Goal: Navigation & Orientation: Find specific page/section

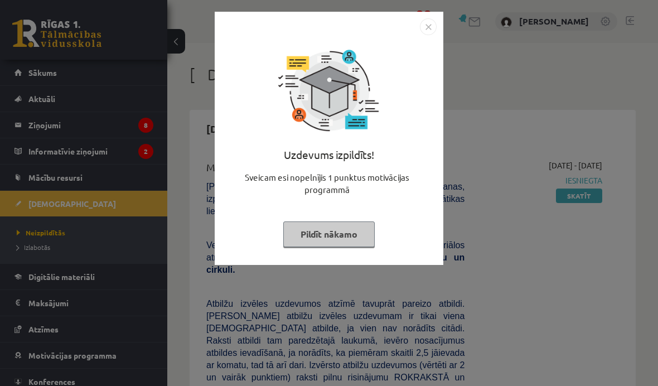
click at [337, 241] on button "Pildīt nākamo" at bounding box center [328, 234] width 91 height 26
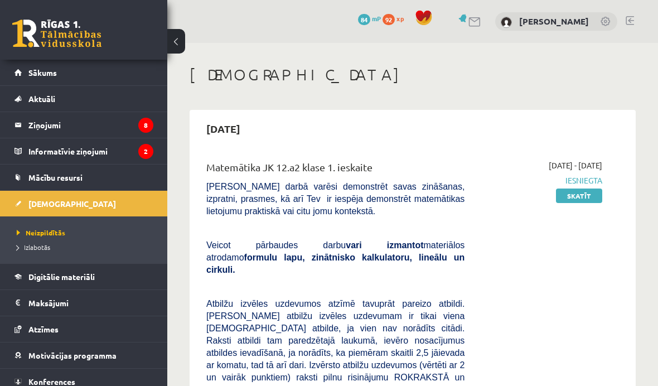
click at [80, 157] on legend "Informatīvie ziņojumi 2" at bounding box center [90, 151] width 125 height 26
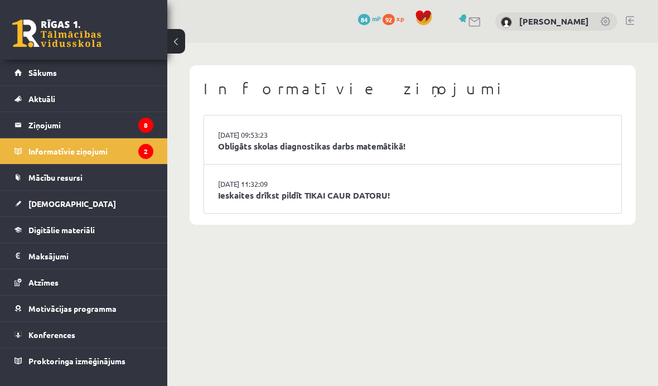
click at [386, 150] on link "Obligāts skolas diagnostikas darbs matemātikā!" at bounding box center [412, 146] width 389 height 13
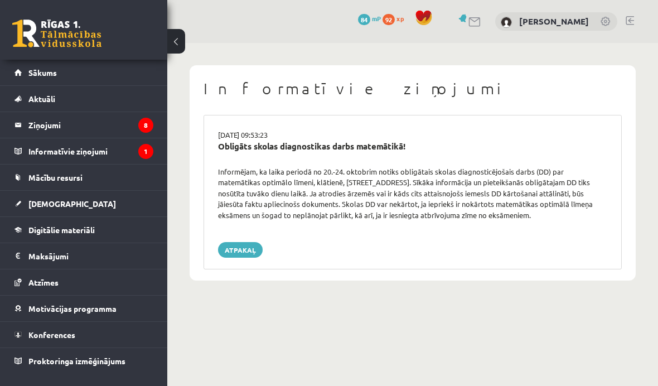
click at [40, 125] on legend "Ziņojumi 8" at bounding box center [90, 125] width 125 height 26
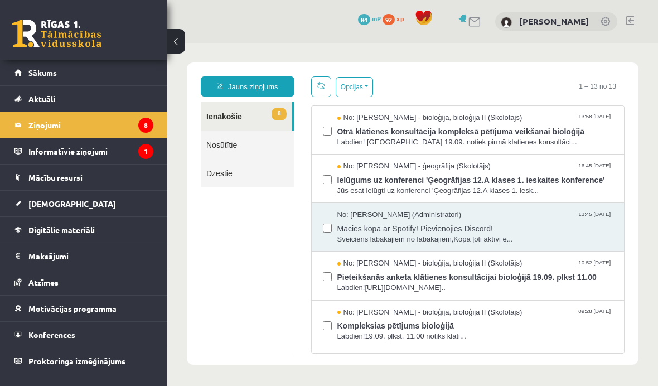
click at [36, 148] on legend "Informatīvie ziņojumi 1" at bounding box center [90, 151] width 125 height 26
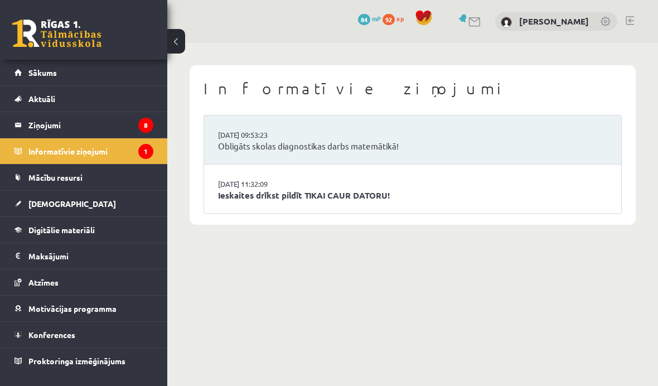
click at [483, 191] on link "Ieskaites drīkst pildīt TIKAI CAUR DATORU!" at bounding box center [412, 195] width 389 height 13
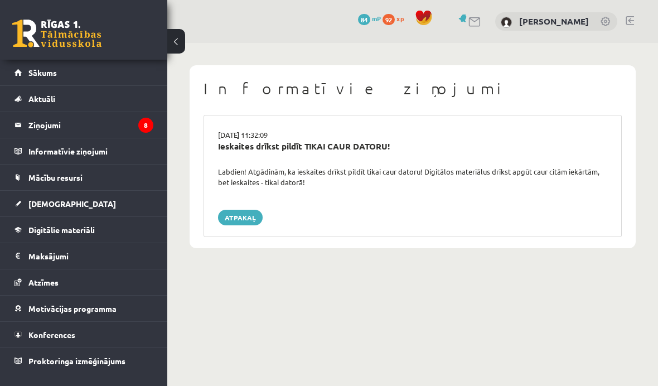
click at [20, 117] on link "Ziņojumi 8" at bounding box center [83, 125] width 139 height 26
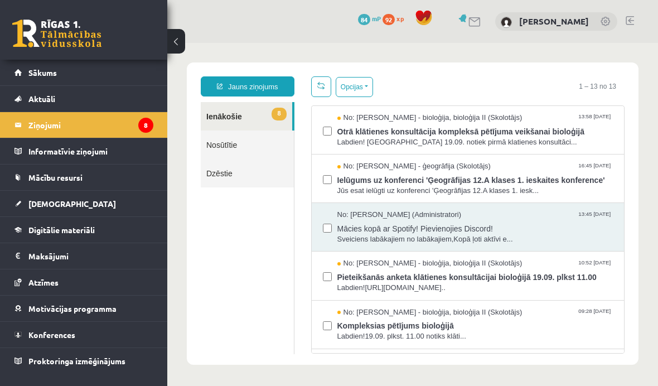
click at [496, 180] on span "Ielūgums uz konferenci 'Ģeogrāfijas 12.A klases 1. ieskaites konference'" at bounding box center [475, 179] width 276 height 14
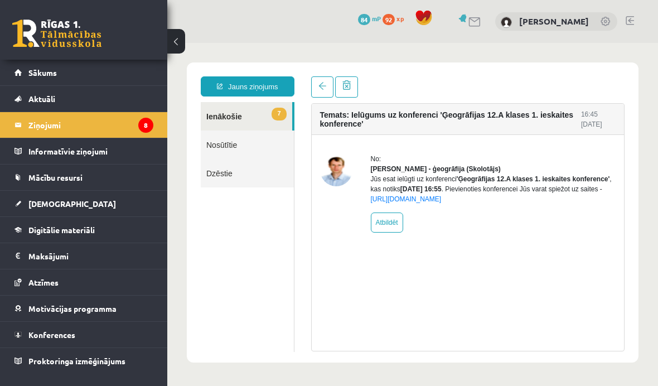
click at [321, 92] on link at bounding box center [322, 86] width 22 height 21
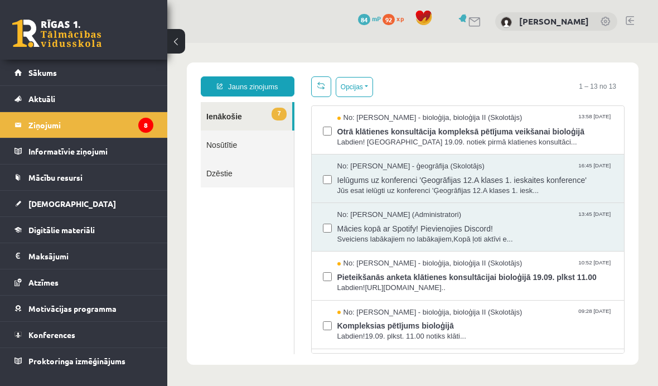
click at [329, 86] on link at bounding box center [321, 86] width 20 height 21
click at [16, 270] on link "Atzīmes" at bounding box center [83, 282] width 139 height 26
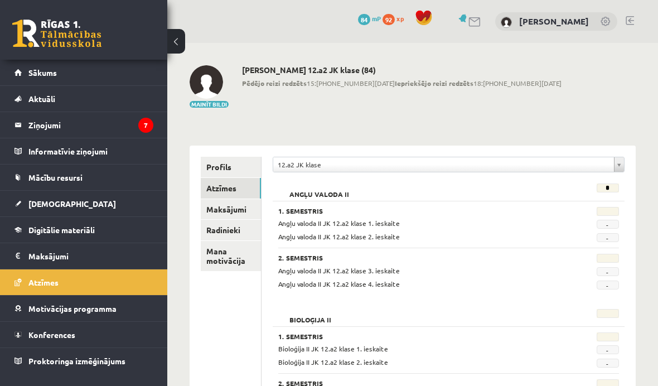
click at [228, 248] on link "Mana motivācija" at bounding box center [231, 256] width 60 height 30
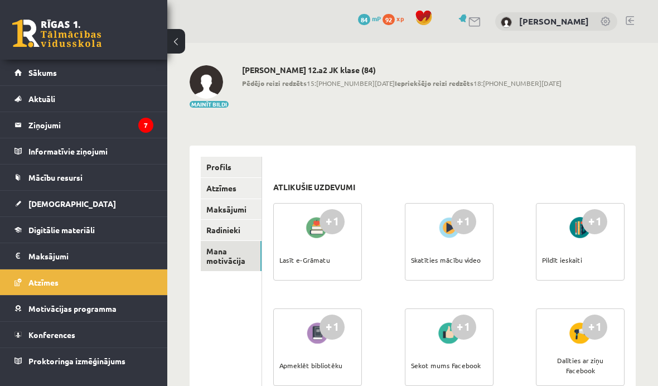
click at [226, 230] on link "Radinieki" at bounding box center [231, 230] width 61 height 21
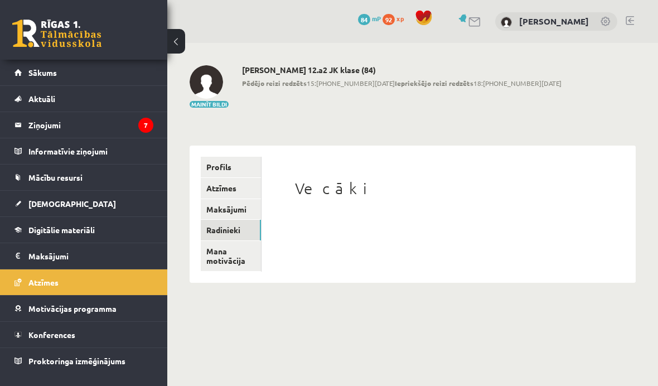
click at [222, 210] on link "Maksājumi" at bounding box center [231, 209] width 60 height 21
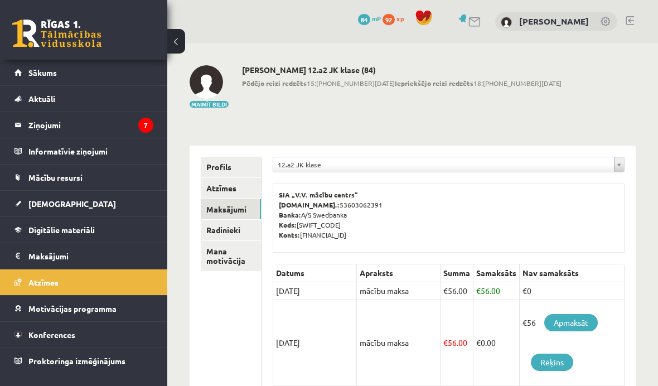
click at [226, 180] on link "Atzīmes" at bounding box center [231, 188] width 60 height 21
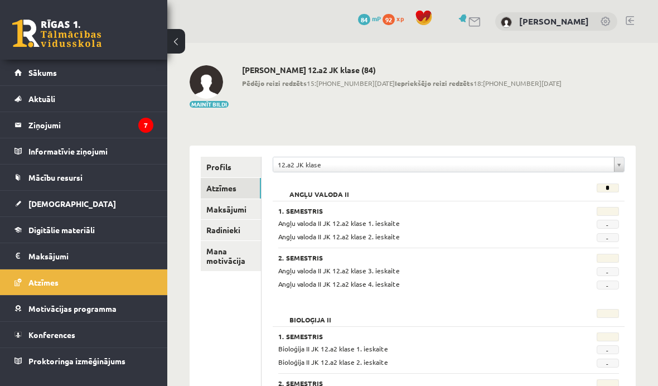
click at [231, 167] on link "Profils" at bounding box center [231, 167] width 60 height 21
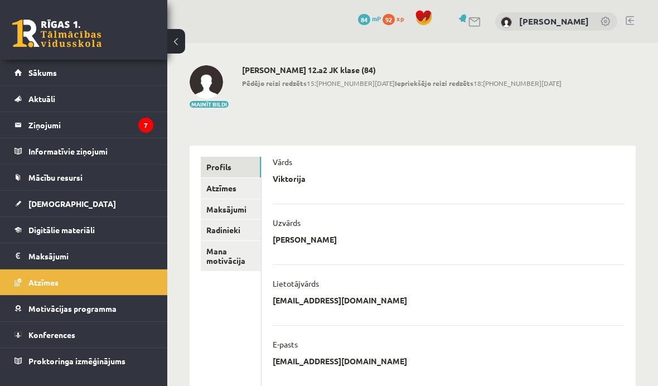
click at [125, 372] on link "Proktoringa izmēģinājums" at bounding box center [83, 361] width 139 height 26
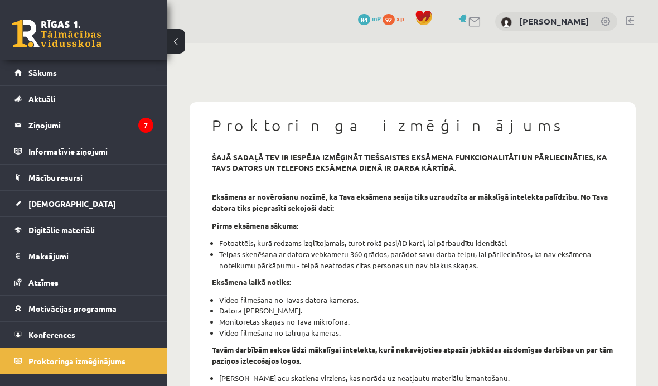
click at [23, 98] on link "Aktuāli" at bounding box center [83, 99] width 139 height 26
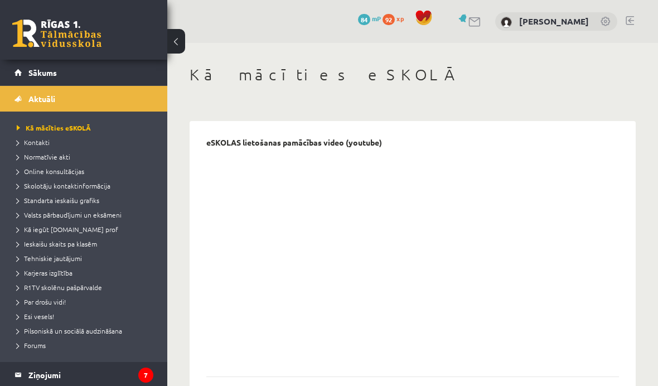
click at [20, 67] on link "Sākums" at bounding box center [83, 73] width 139 height 26
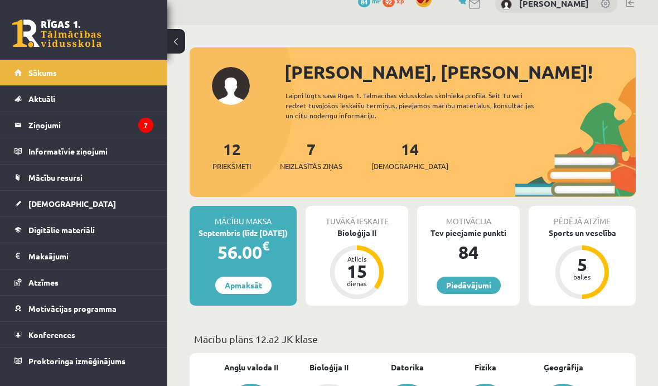
scroll to position [20, 0]
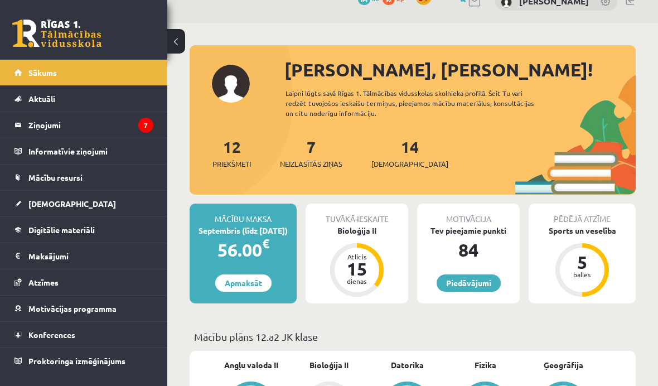
click at [471, 284] on link "Piedāvājumi" at bounding box center [469, 282] width 64 height 17
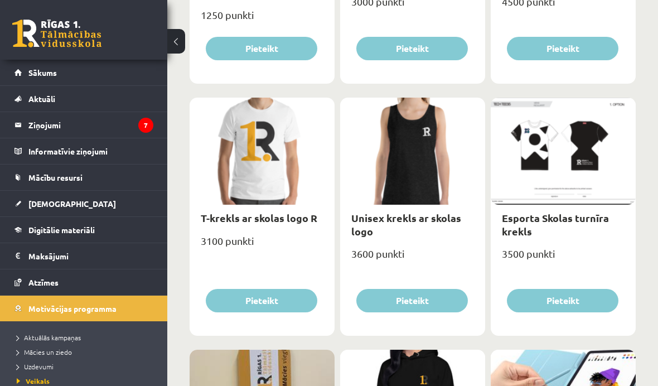
scroll to position [590, 0]
